Goal: Find specific page/section: Find specific page/section

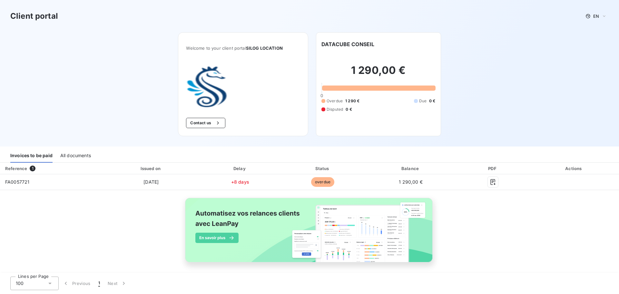
click at [78, 155] on div "All documents" at bounding box center [75, 156] width 31 height 14
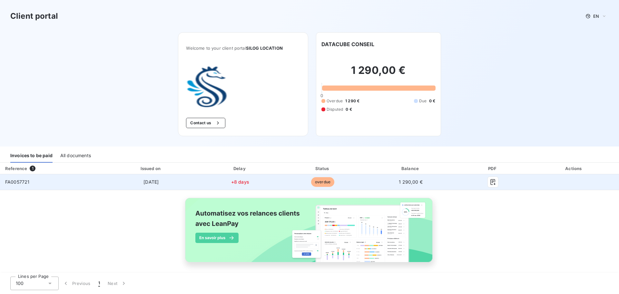
click at [152, 184] on span "[DATE]" at bounding box center [150, 181] width 15 height 5
